Goal: Download file/media

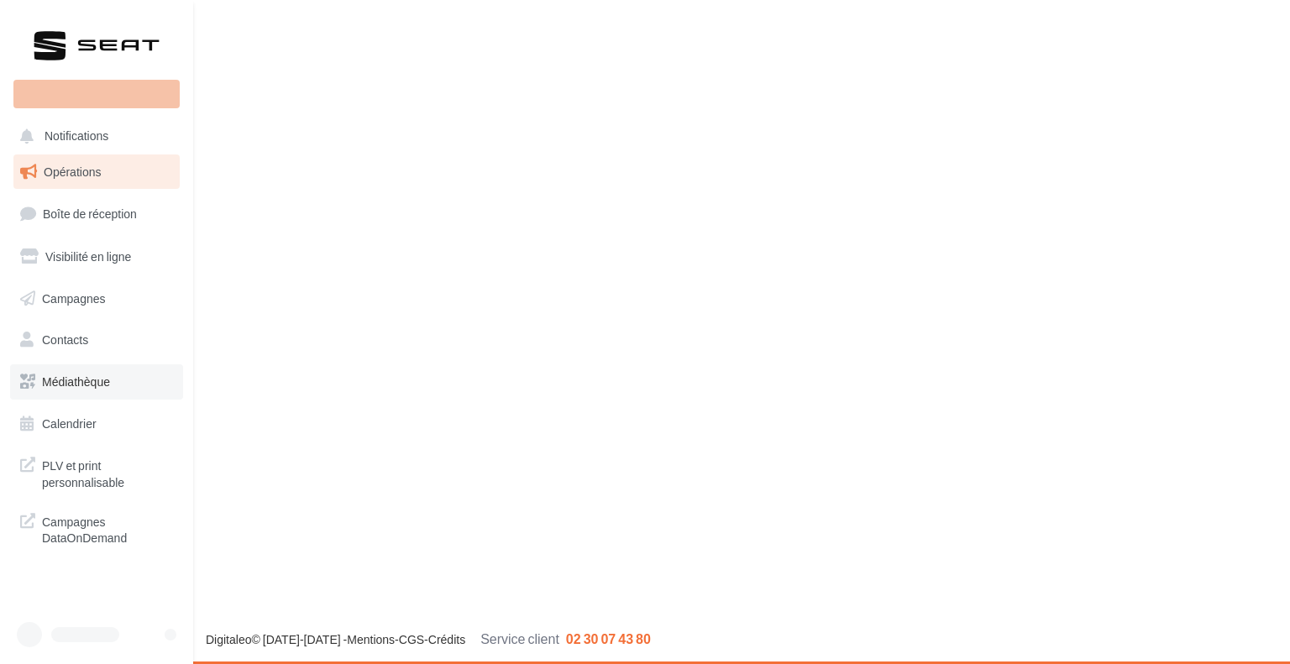
click at [84, 382] on link "Médiathèque" at bounding box center [96, 381] width 173 height 35
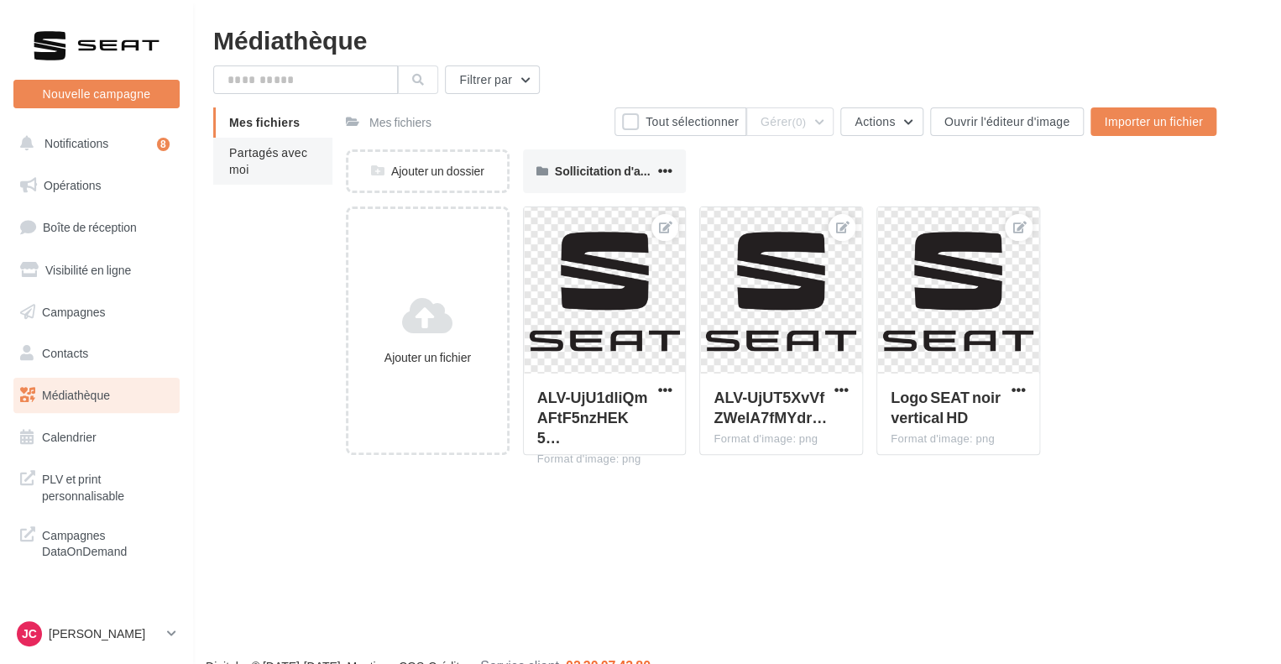
click at [292, 145] on span "Partagés avec moi" at bounding box center [268, 160] width 78 height 31
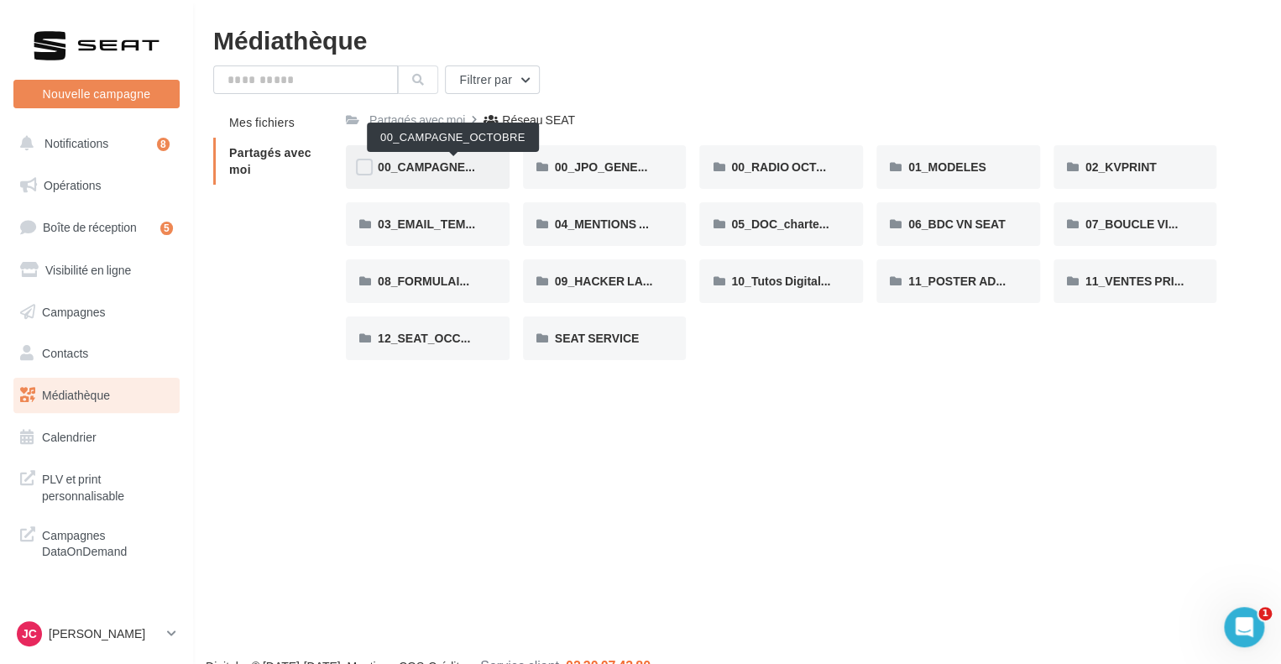
click at [461, 164] on span "00_CAMPAGNE_OCTOBRE" at bounding box center [454, 167] width 153 height 14
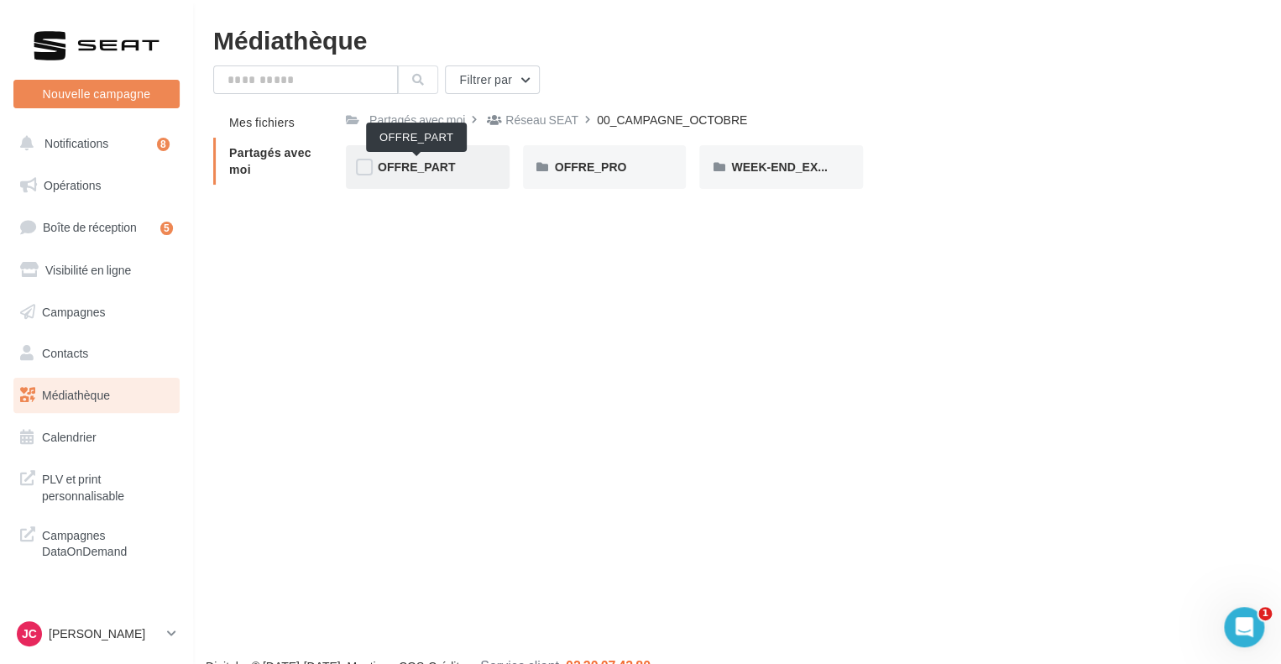
click at [441, 170] on span "OFFRE_PART" at bounding box center [416, 167] width 77 height 14
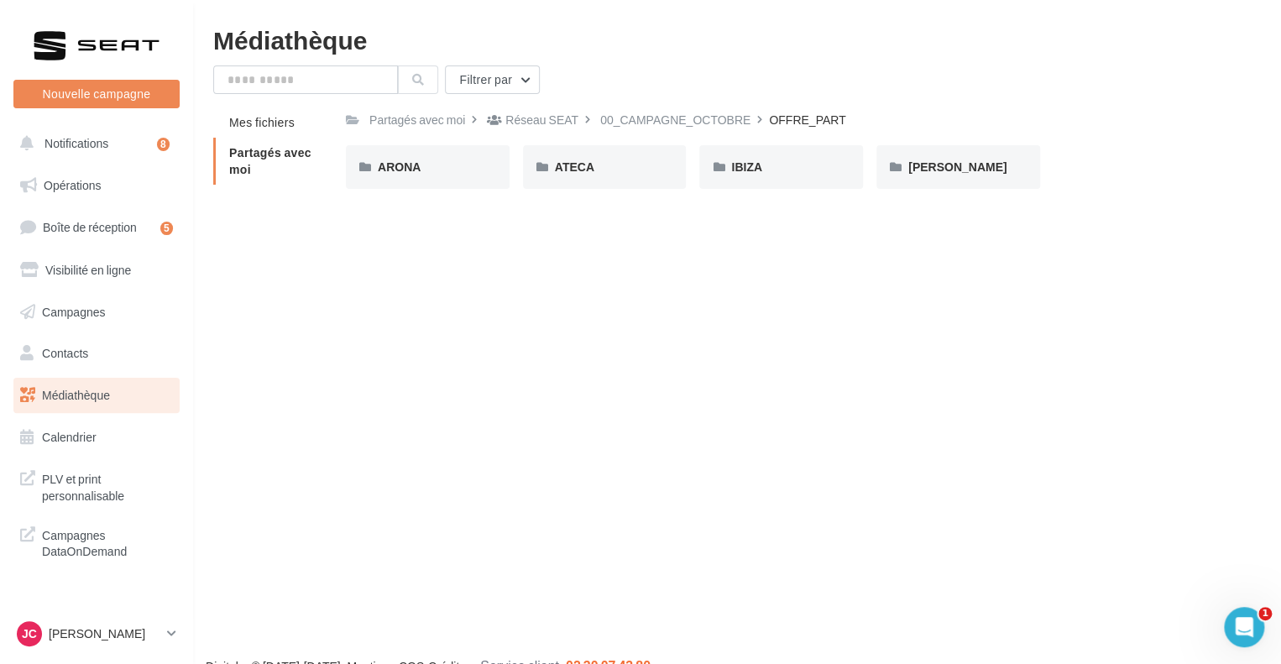
click at [441, 170] on div "ARONA" at bounding box center [428, 167] width 100 height 17
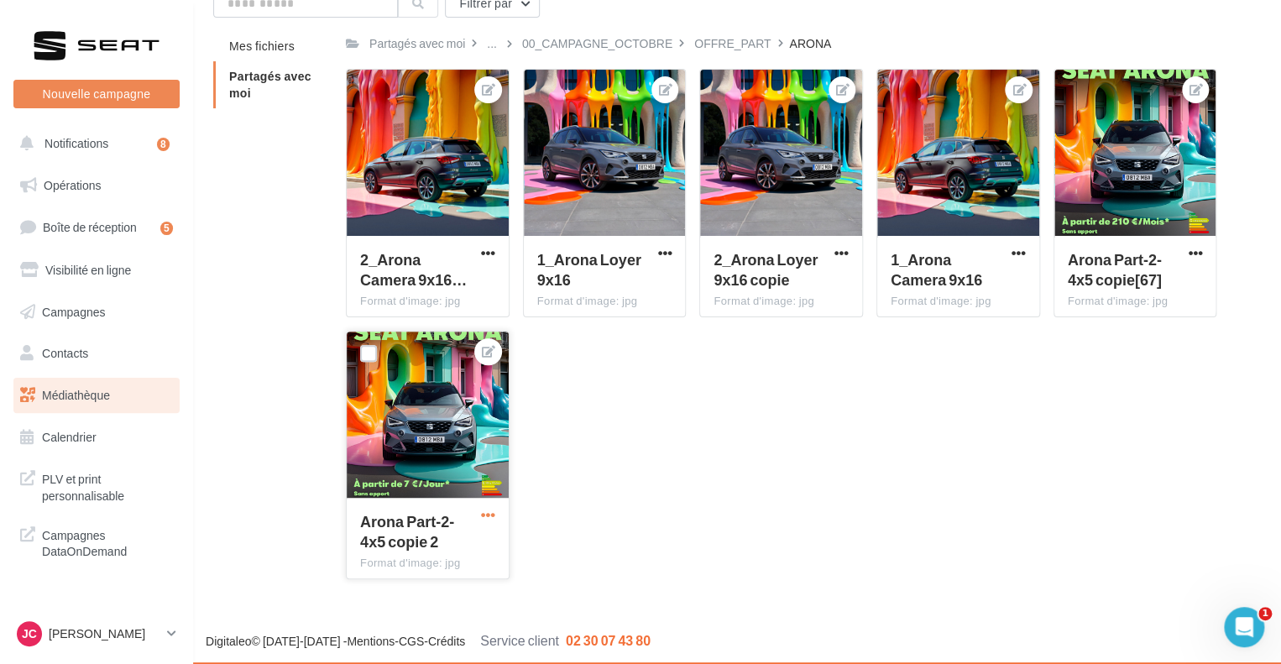
scroll to position [77, 0]
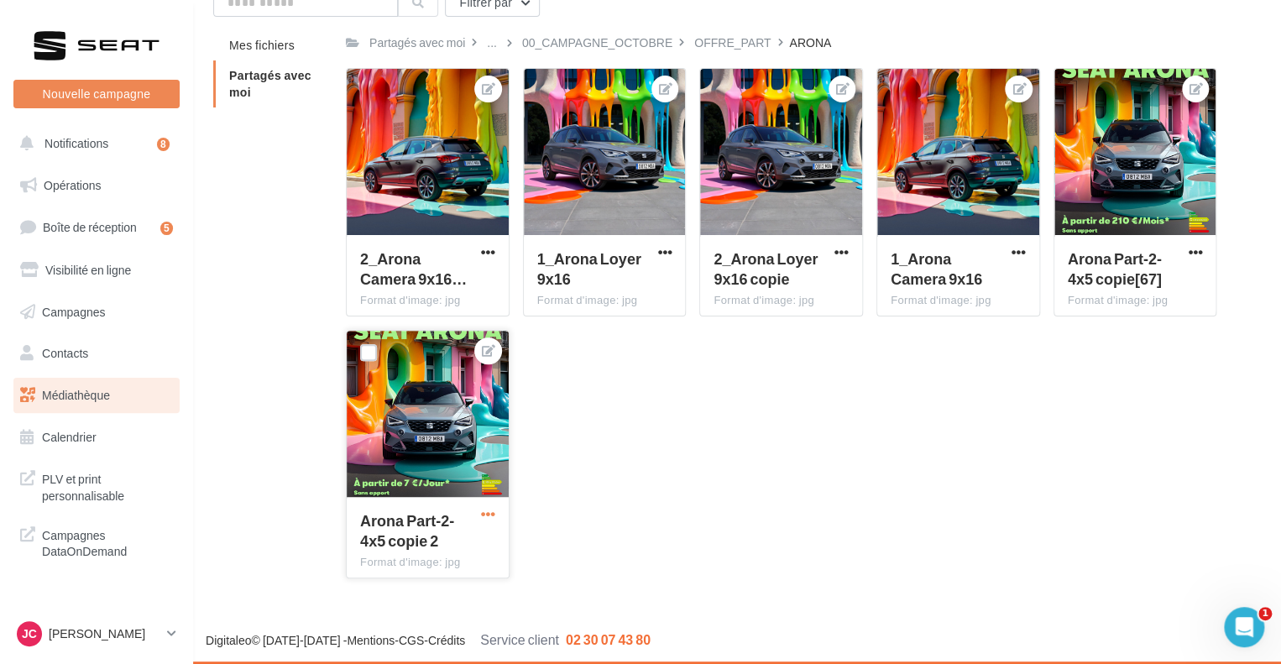
click at [484, 508] on span "button" at bounding box center [488, 514] width 14 height 14
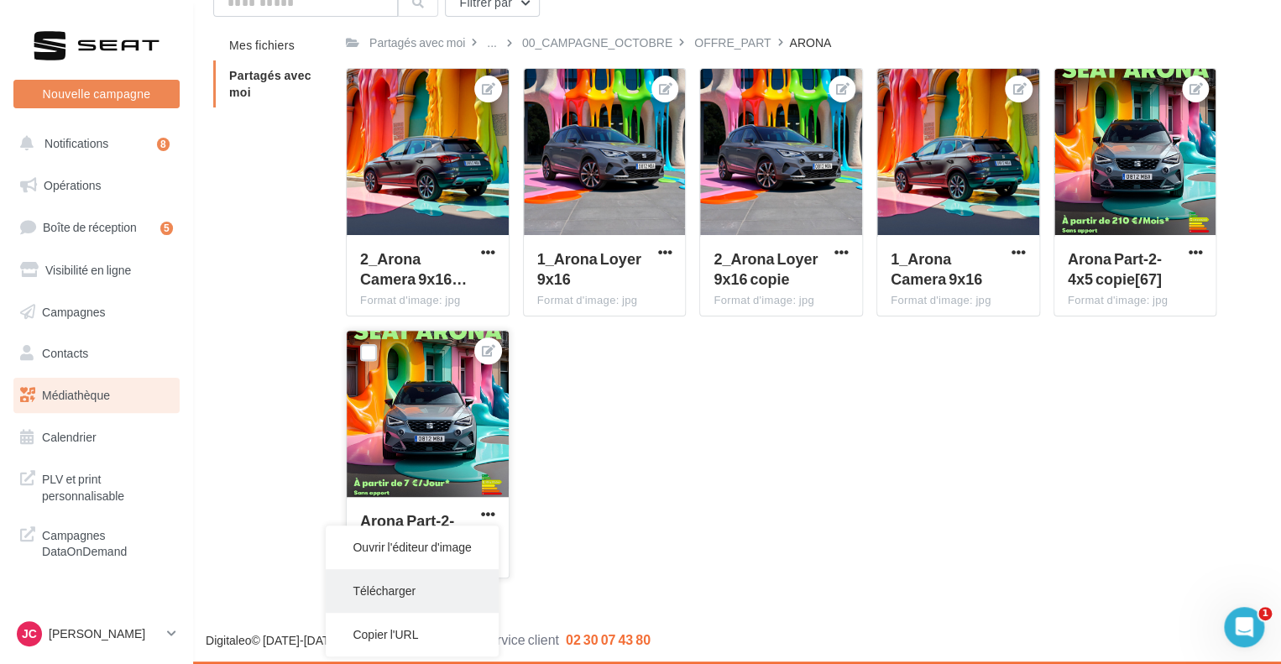
click at [400, 592] on button "Télécharger" at bounding box center [412, 591] width 172 height 44
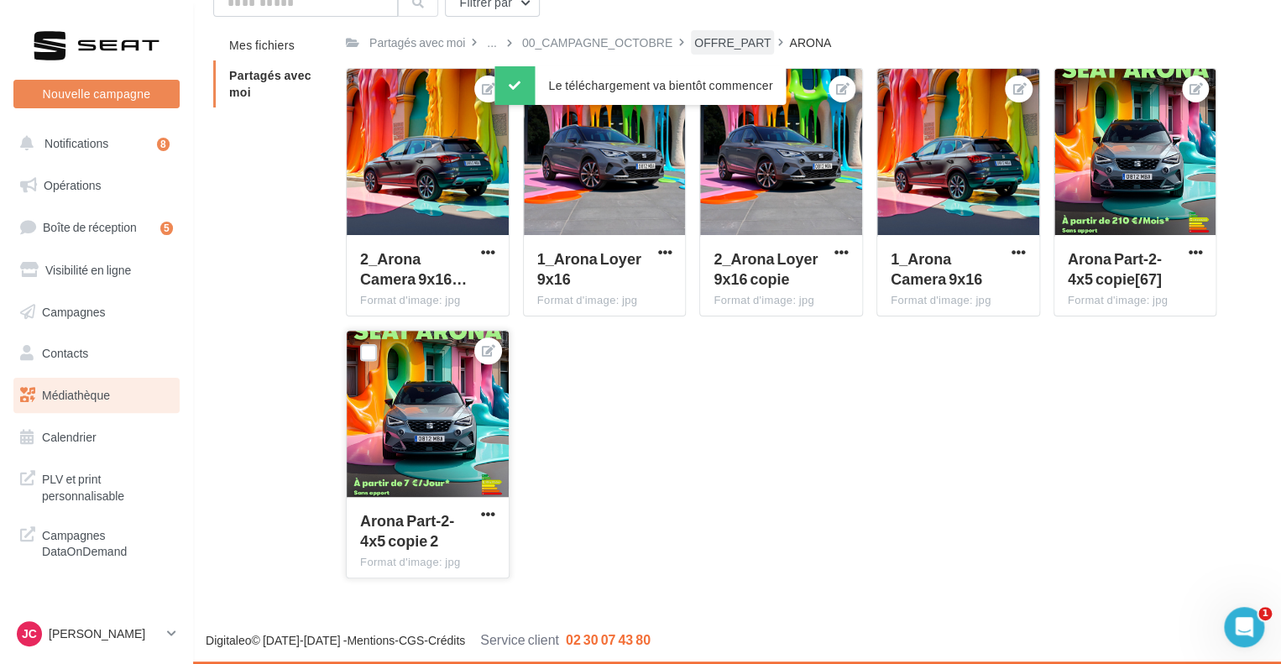
click at [719, 39] on div "OFFRE_PART" at bounding box center [732, 42] width 76 height 17
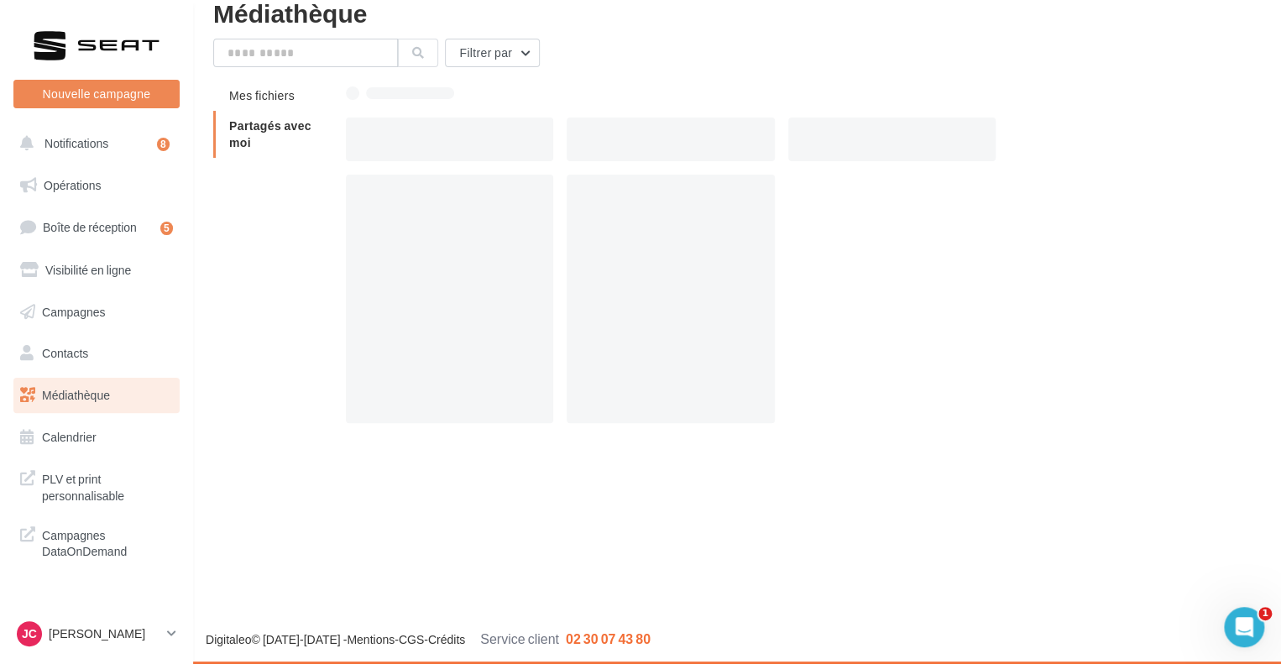
scroll to position [27, 0]
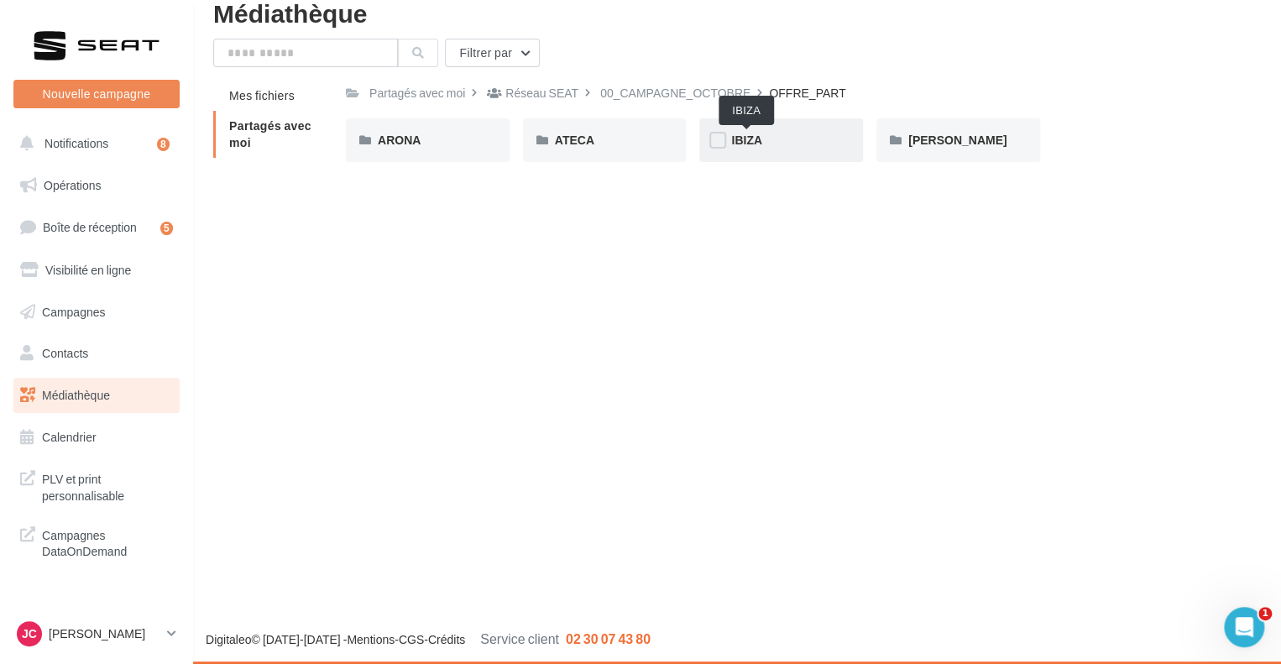
click at [755, 144] on span "IBIZA" at bounding box center [746, 140] width 31 height 14
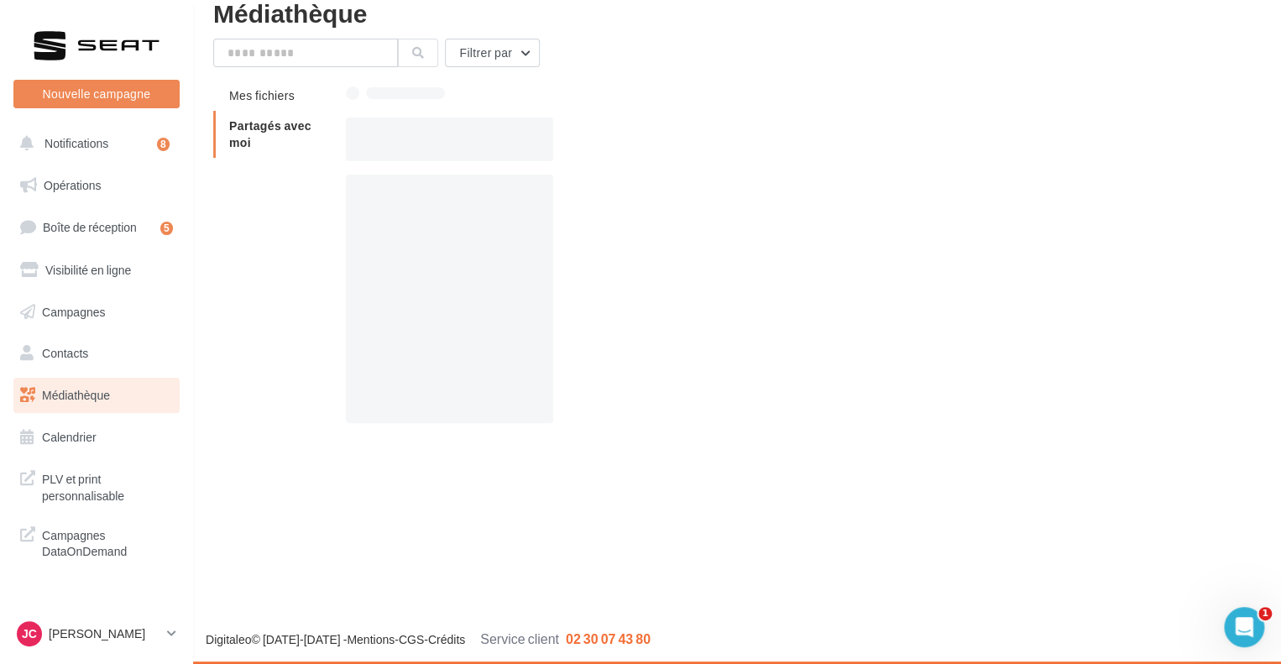
scroll to position [77, 0]
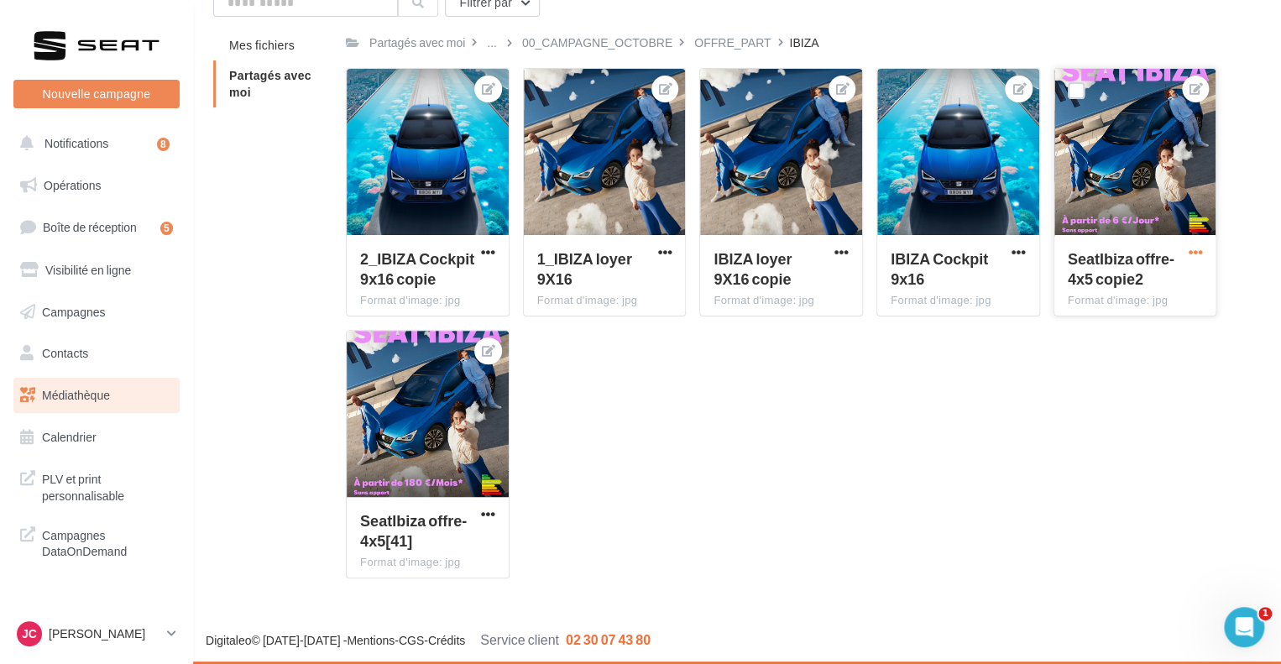
click at [1192, 254] on span "button" at bounding box center [1195, 252] width 14 height 14
click at [1102, 327] on button "Télécharger" at bounding box center [1120, 329] width 172 height 44
click at [142, 640] on p "[PERSON_NAME]" at bounding box center [105, 633] width 112 height 17
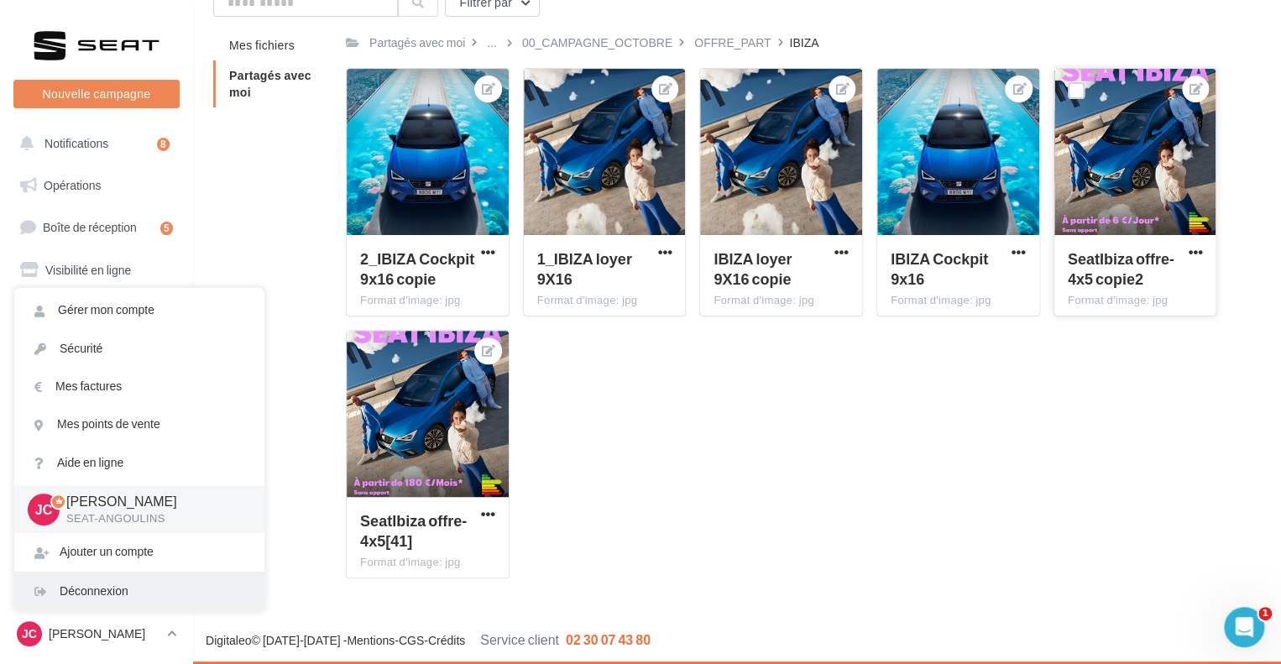
click at [111, 599] on div "Déconnexion" at bounding box center [139, 592] width 250 height 38
